Goal: Transaction & Acquisition: Purchase product/service

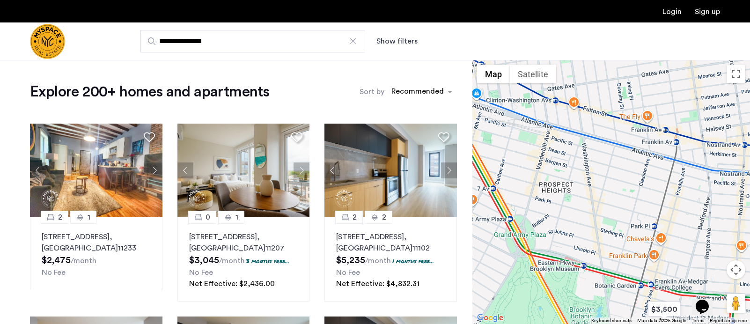
drag, startPoint x: 557, startPoint y: 162, endPoint x: 646, endPoint y: 204, distance: 98.2
click at [688, 219] on div at bounding box center [611, 192] width 278 height 264
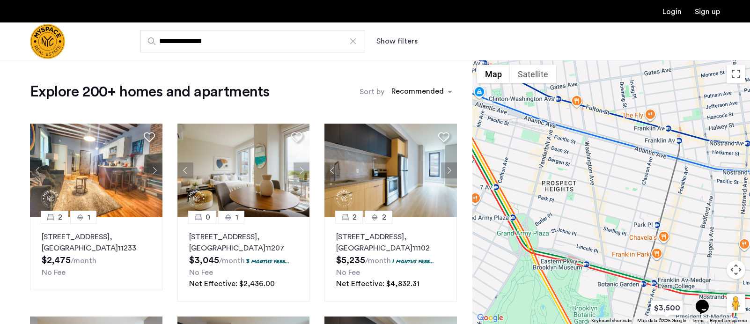
click at [247, 40] on input "**********" at bounding box center [252, 41] width 225 height 22
click at [353, 40] on div at bounding box center [352, 41] width 9 height 9
click at [353, 40] on input "**********" at bounding box center [252, 41] width 225 height 22
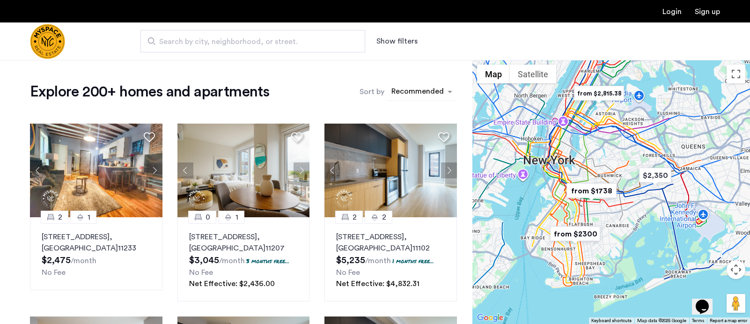
click at [427, 90] on div "sort-apartment" at bounding box center [417, 93] width 55 height 13
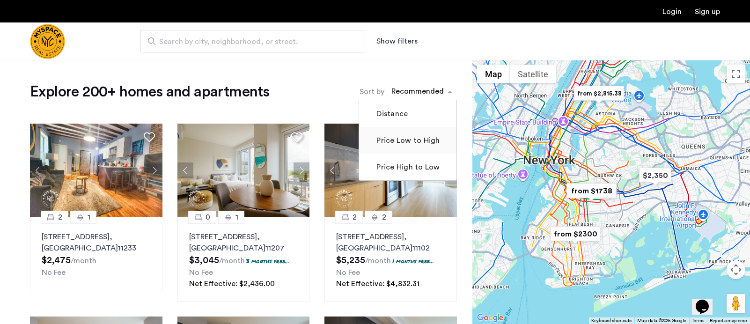
click at [401, 140] on label "Price Low to High" at bounding box center [406, 140] width 65 height 11
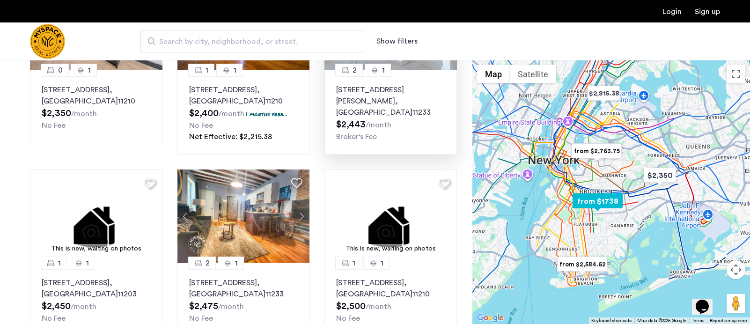
scroll to position [562, 0]
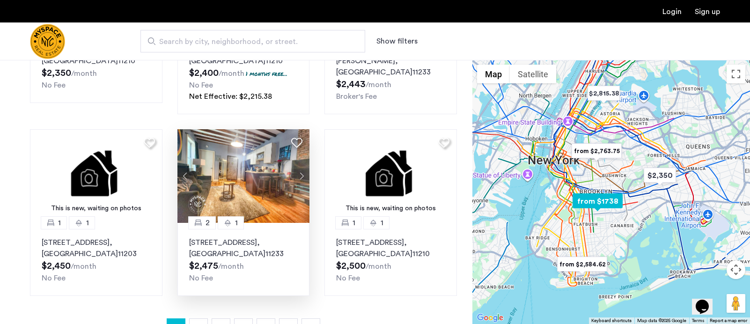
click at [301, 168] on button "Next apartment" at bounding box center [301, 176] width 16 height 16
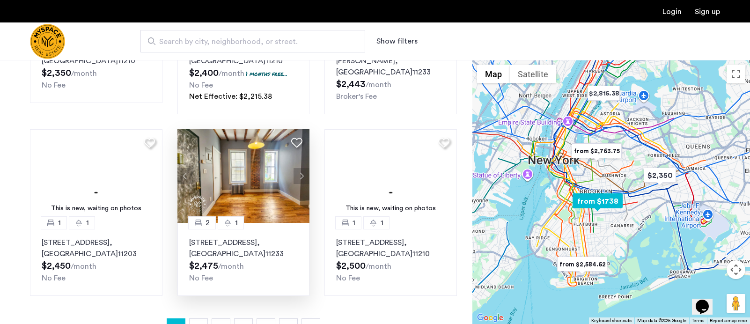
click at [301, 168] on button "Next apartment" at bounding box center [301, 176] width 16 height 16
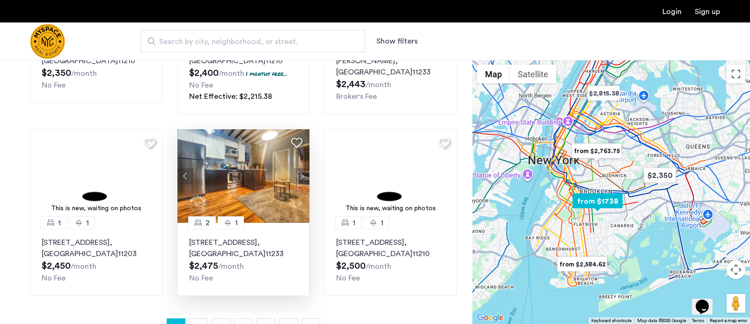
click at [266, 167] on img at bounding box center [243, 176] width 132 height 94
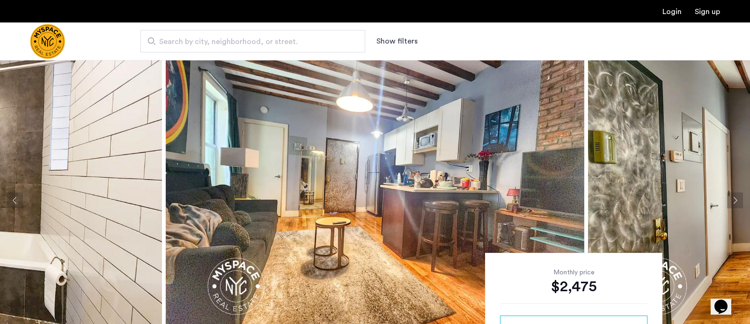
click at [735, 196] on button "Next apartment" at bounding box center [735, 200] width 16 height 16
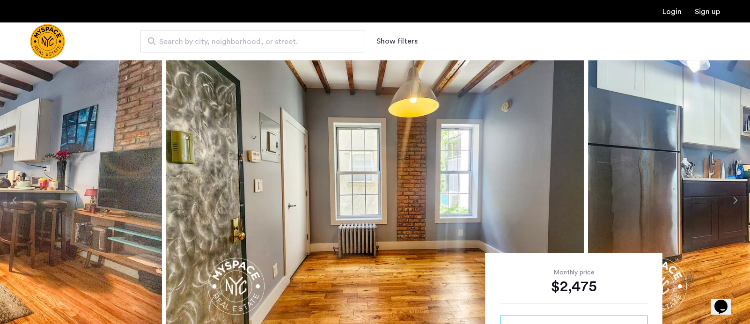
click at [735, 196] on button "Next apartment" at bounding box center [735, 200] width 16 height 16
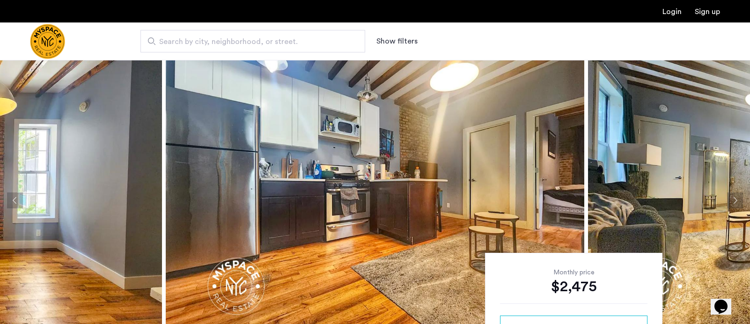
click at [735, 196] on button "Next apartment" at bounding box center [735, 200] width 16 height 16
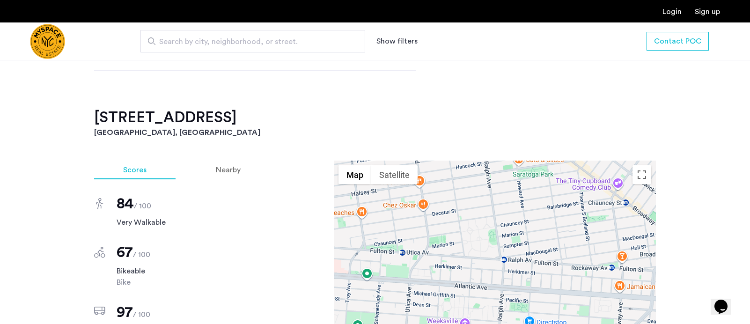
scroll to position [515, 0]
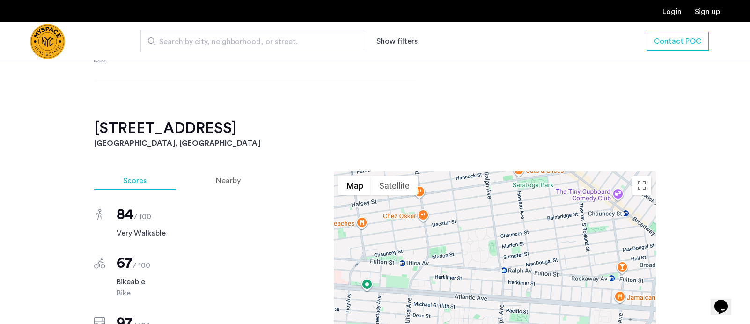
drag, startPoint x: 94, startPoint y: 126, endPoint x: 234, endPoint y: 127, distance: 139.9
click at [234, 127] on div "1982 Atlantic Avenue, Unit 1F Brooklyn, NY , 11233 $2,475 Monthly rent 2 Bedroo…" at bounding box center [375, 279] width 590 height 906
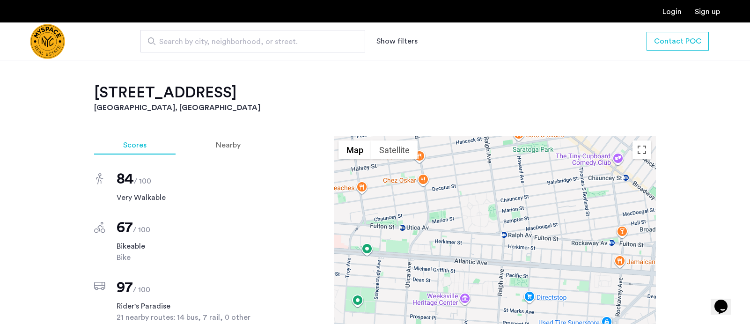
scroll to position [608, 0]
